Goal: Check status: Check status

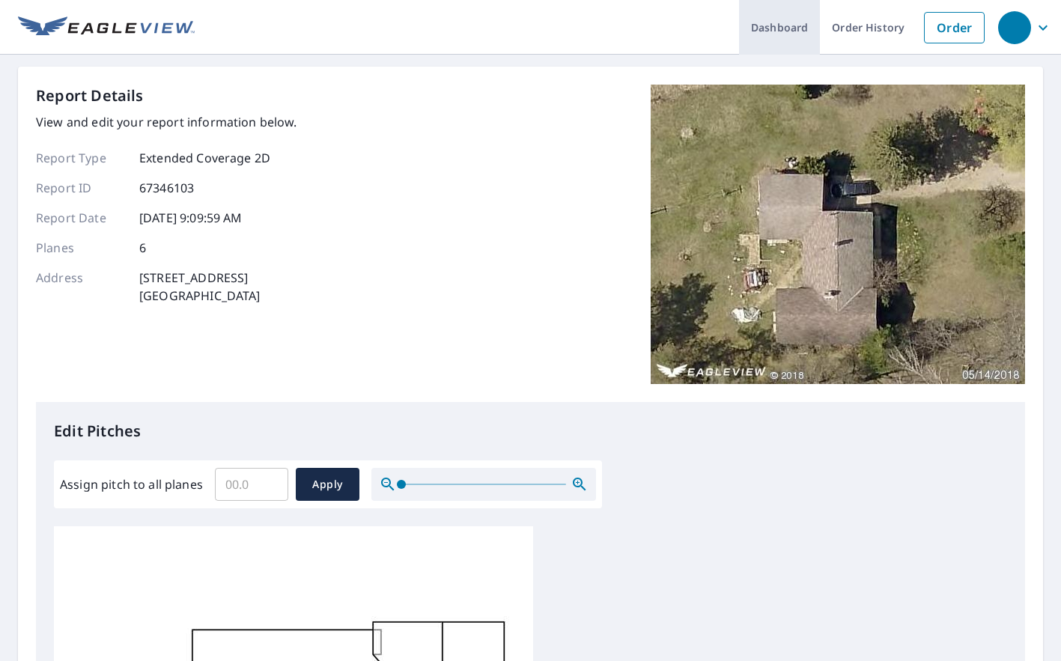
click at [783, 26] on link "Dashboard" at bounding box center [779, 27] width 81 height 55
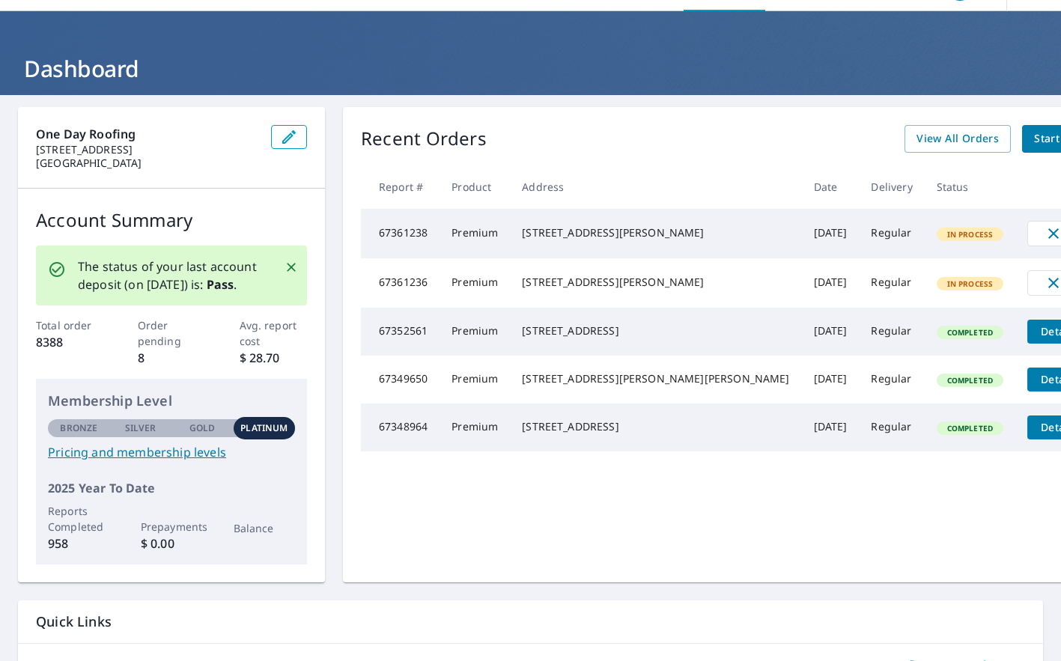
scroll to position [40, 0]
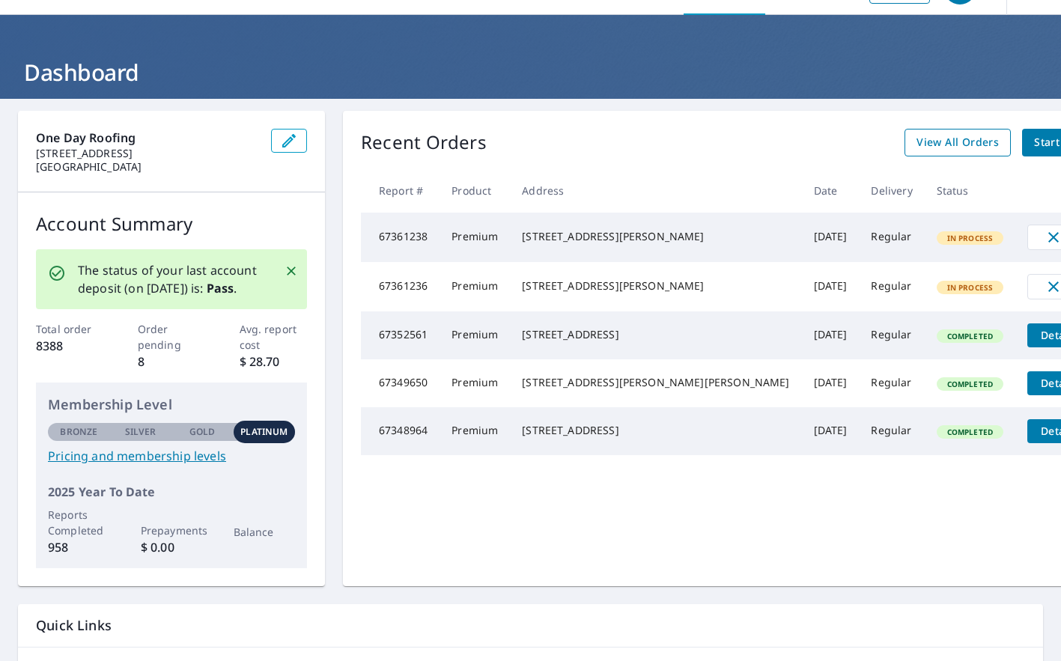
click at [917, 139] on span "View All Orders" at bounding box center [958, 142] width 82 height 19
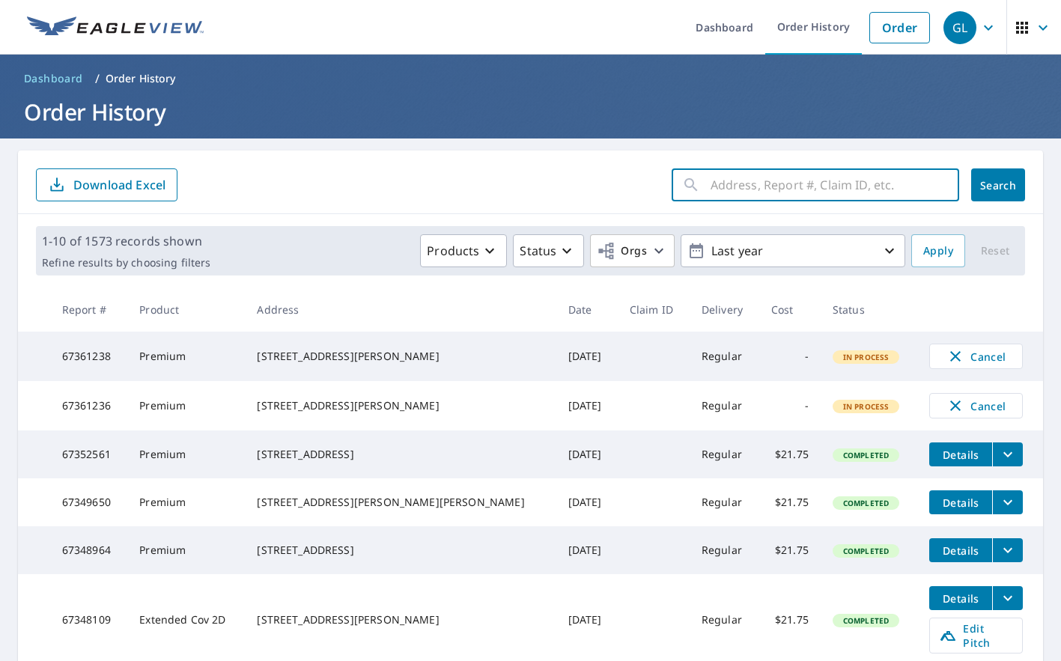
click at [745, 181] on input "text" at bounding box center [835, 185] width 249 height 42
type input "1394 plum"
click at [986, 185] on span "Search" at bounding box center [998, 185] width 30 height 14
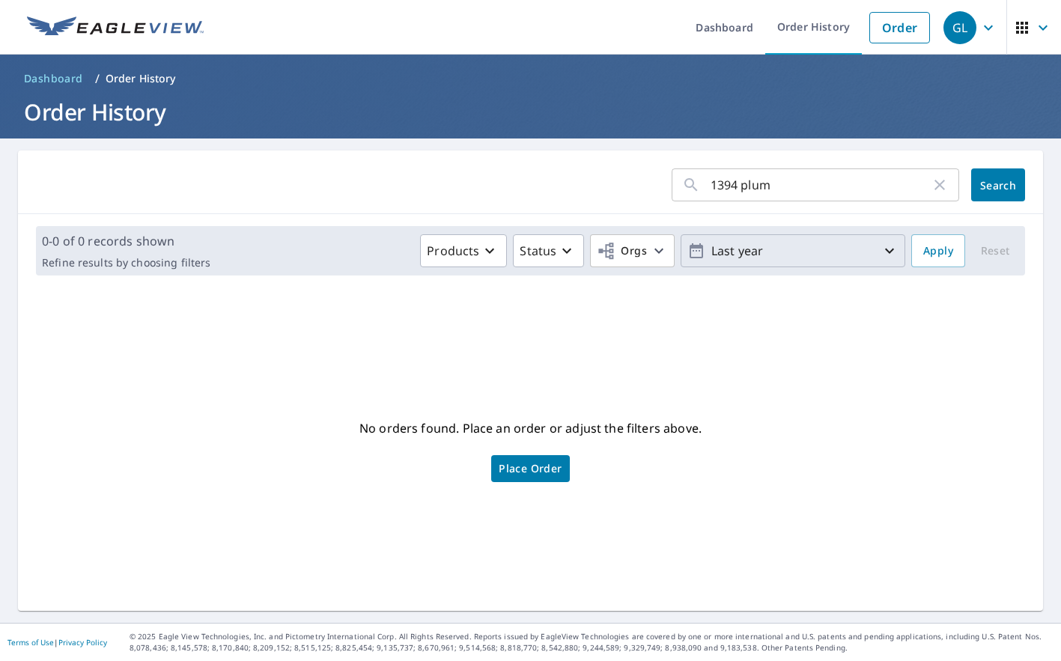
click at [888, 252] on icon "button" at bounding box center [889, 251] width 9 height 5
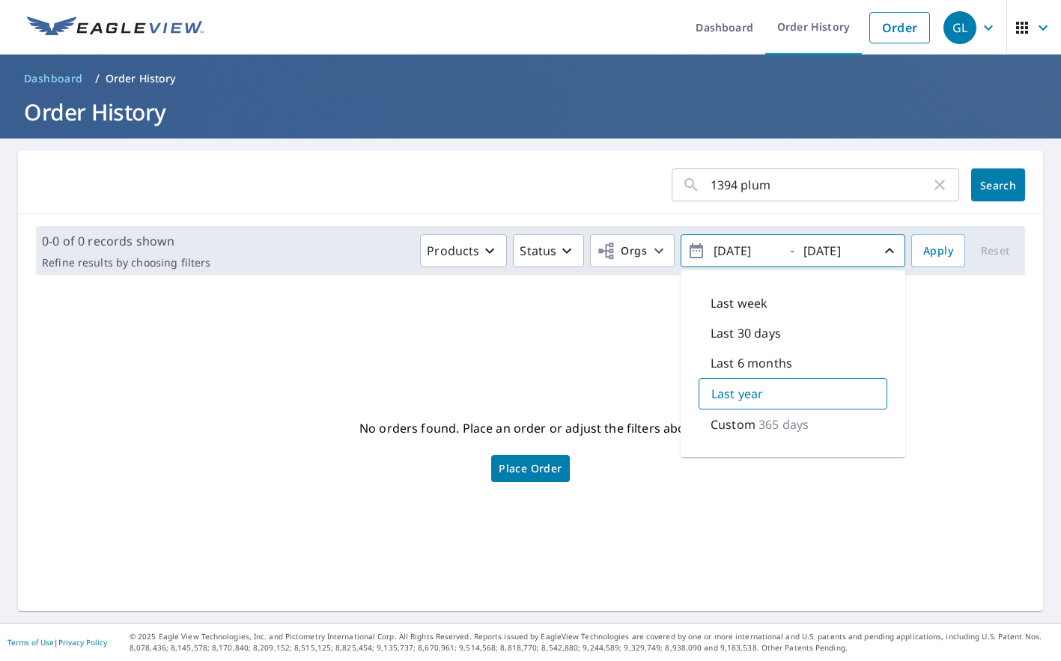
click at [741, 257] on input "2024/09/10" at bounding box center [745, 251] width 73 height 24
type input "2023/09/10"
click at [1001, 185] on span "Search" at bounding box center [998, 185] width 30 height 14
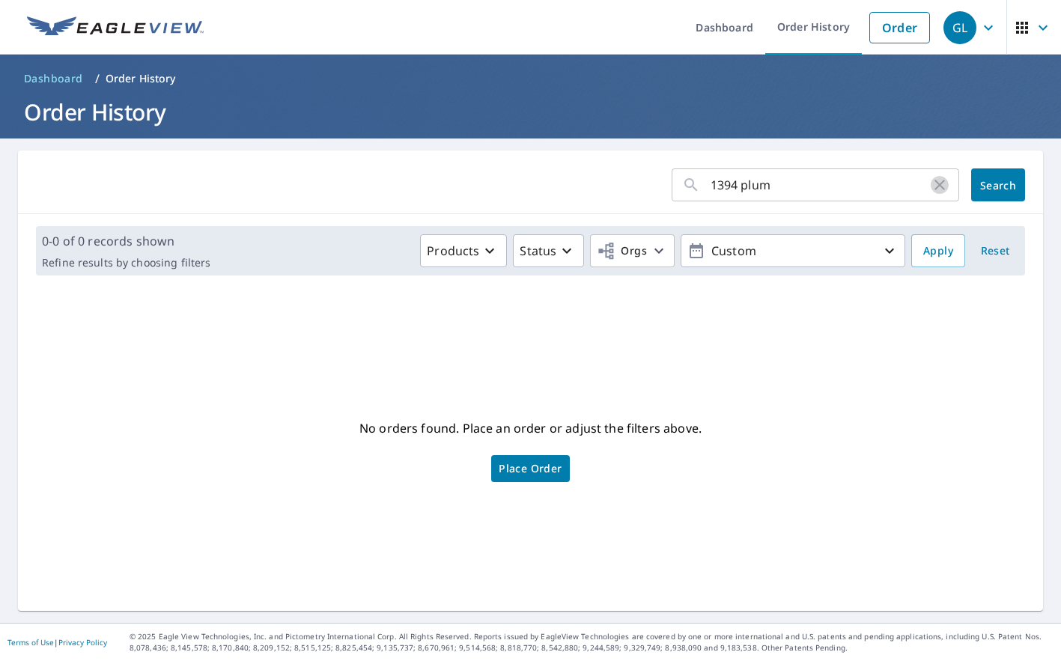
click at [941, 186] on icon "button" at bounding box center [940, 185] width 10 height 10
